Goal: Navigation & Orientation: Find specific page/section

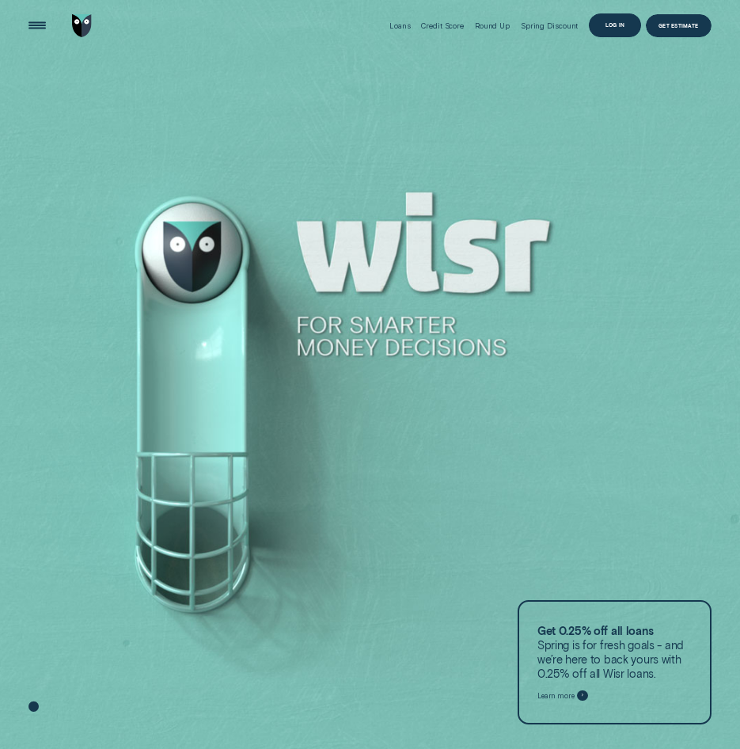
click at [621, 28] on div "Log in" at bounding box center [616, 25] width 20 height 5
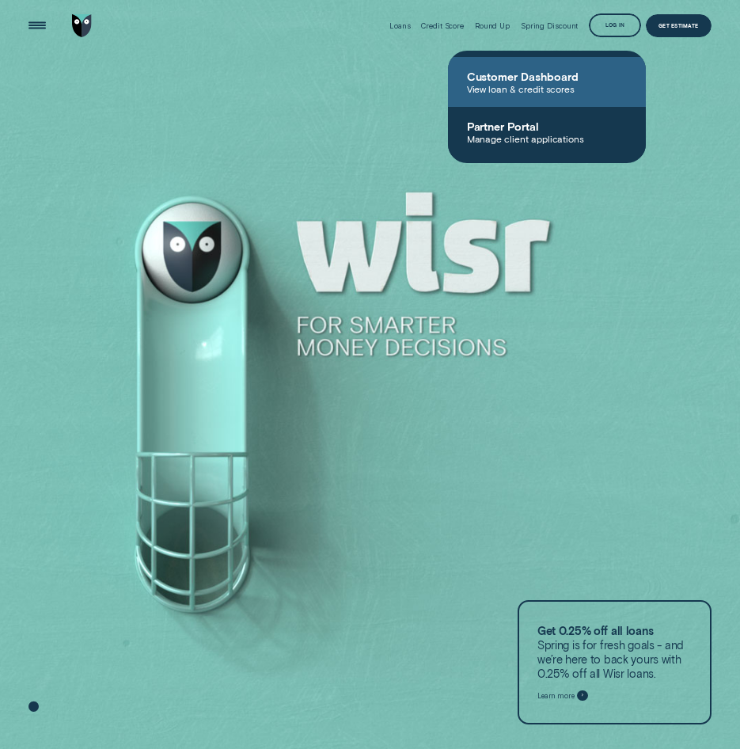
click at [553, 84] on span "View loan & credit scores" at bounding box center [547, 88] width 160 height 11
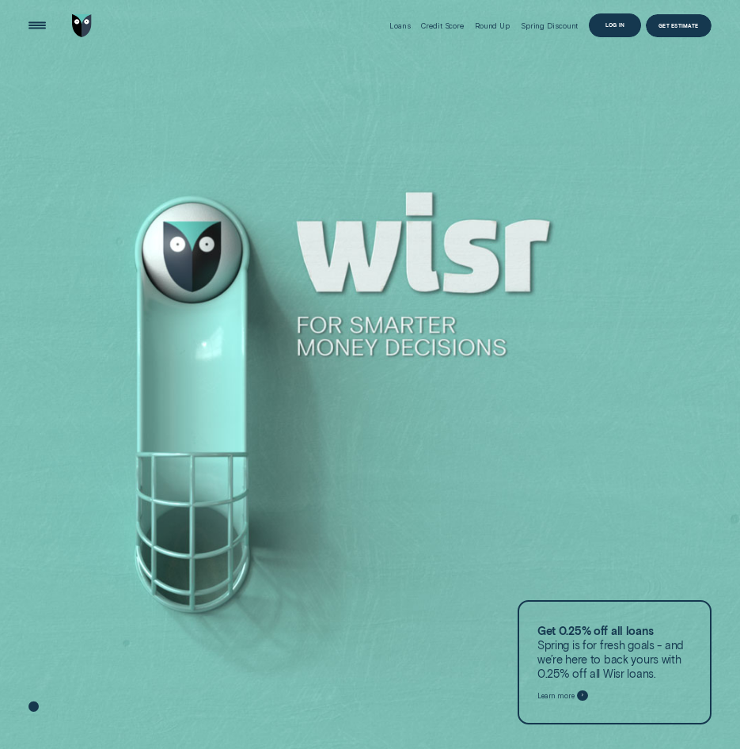
click at [619, 28] on div "Log in" at bounding box center [616, 25] width 20 height 5
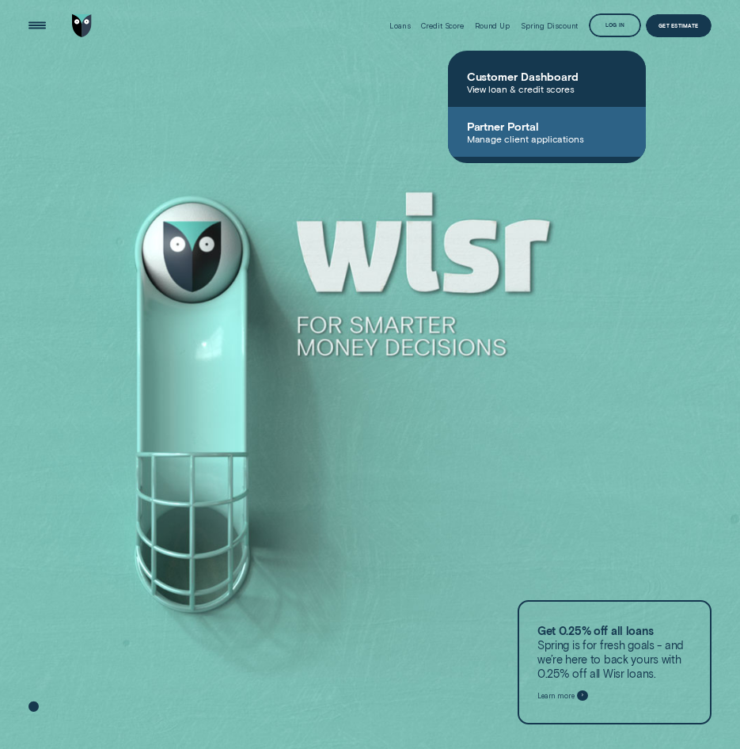
click at [531, 127] on span "Partner Portal" at bounding box center [547, 126] width 160 height 13
